Goal: Information Seeking & Learning: Learn about a topic

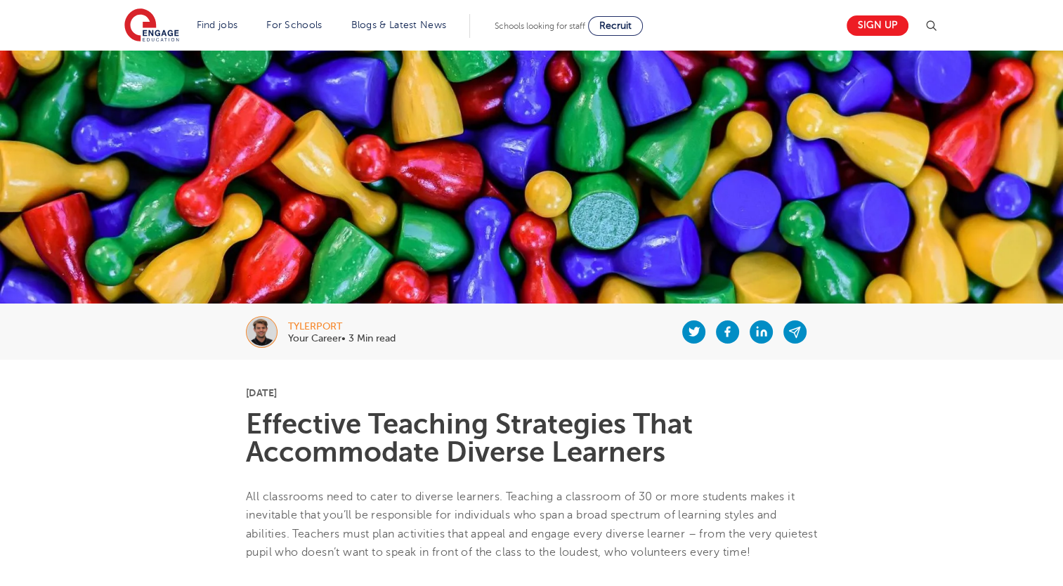
scroll to position [309, 0]
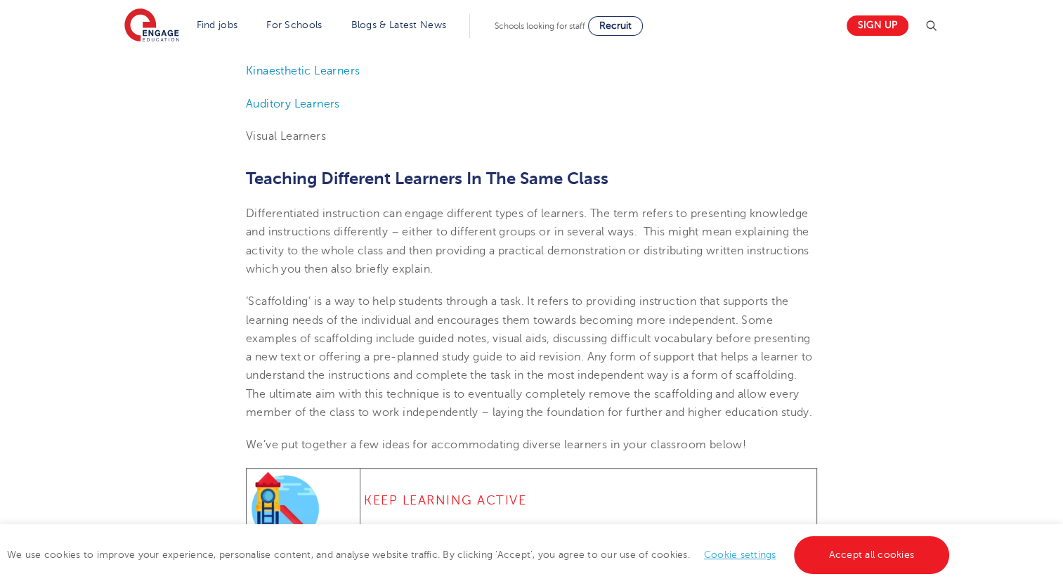
scroll to position [694, 0]
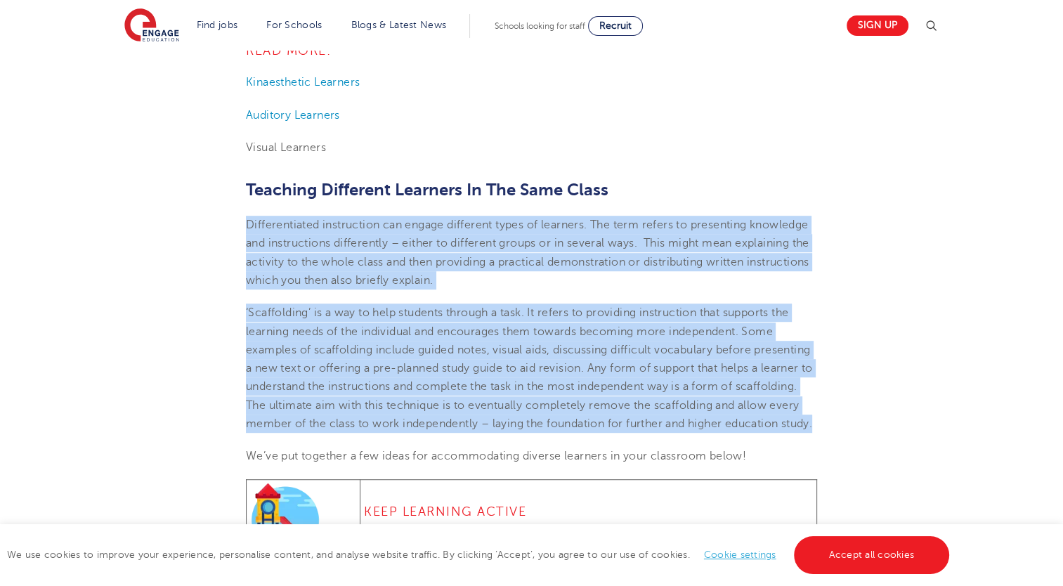
drag, startPoint x: 246, startPoint y: 222, endPoint x: 441, endPoint y: 436, distance: 289.9
copy section "Loremipsumdolo sitametcons adi elitse doeiusmod tempo in utlabore. Etd magn ali…"
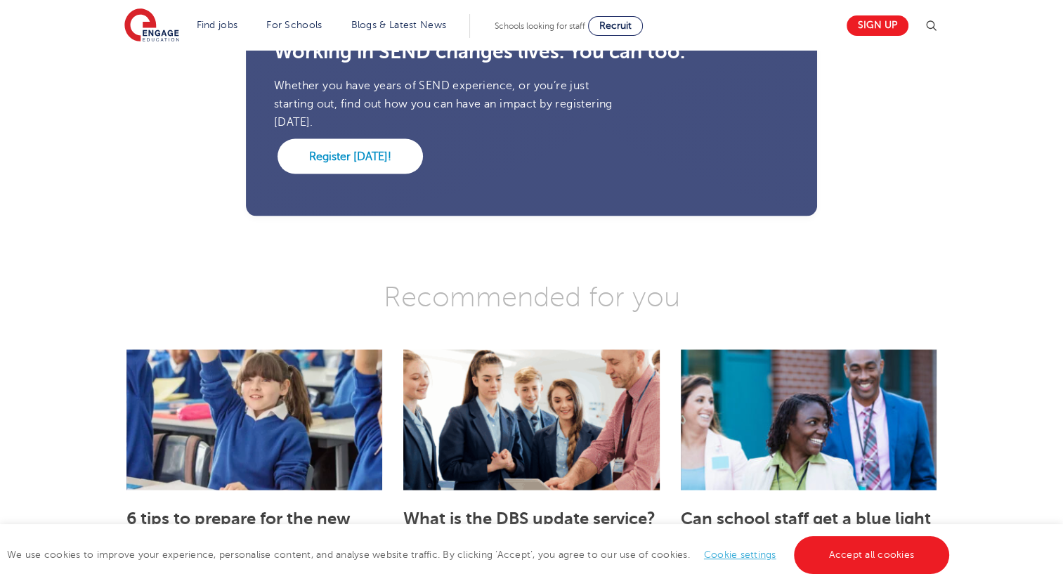
scroll to position [196, 0]
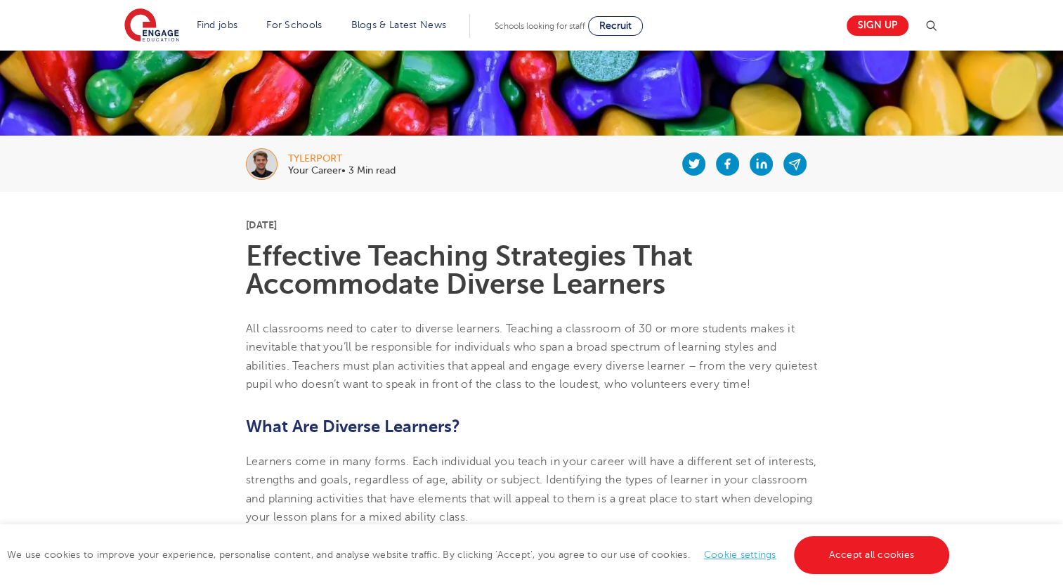
click at [266, 162] on img at bounding box center [262, 164] width 32 height 32
click at [318, 154] on div "tylerport" at bounding box center [341, 159] width 107 height 10
click at [255, 168] on img at bounding box center [262, 164] width 32 height 32
click at [320, 162] on div "tylerport" at bounding box center [341, 159] width 107 height 10
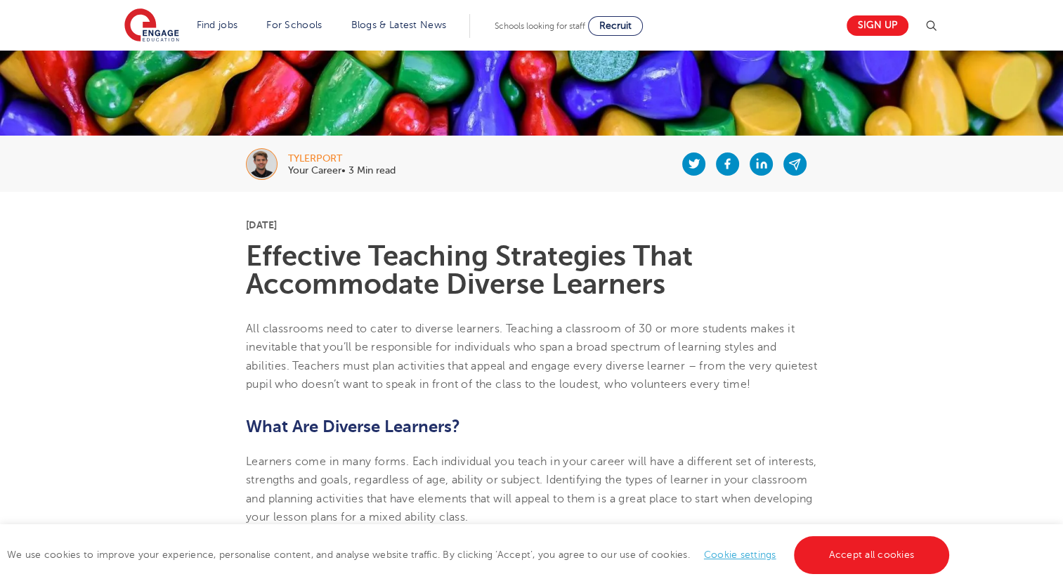
click at [302, 159] on div "tylerport" at bounding box center [341, 159] width 107 height 10
click at [252, 163] on img at bounding box center [262, 164] width 32 height 32
